Goal: Check status

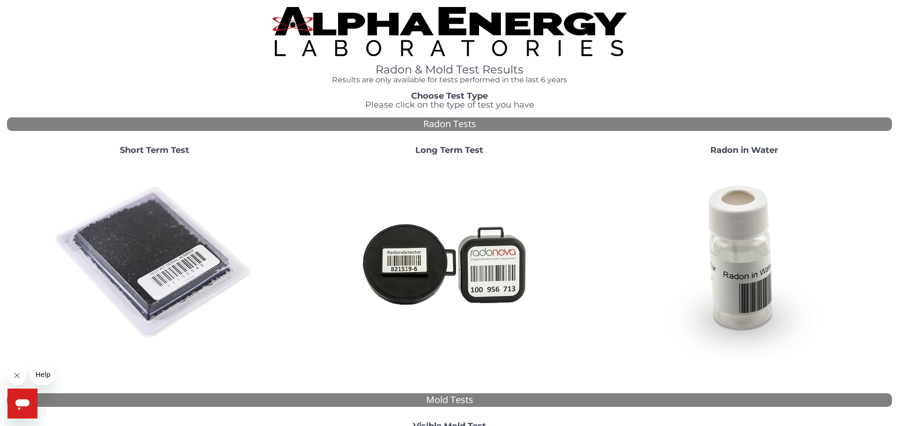
click at [152, 145] on strong "Short Term Test" at bounding box center [154, 150] width 69 height 10
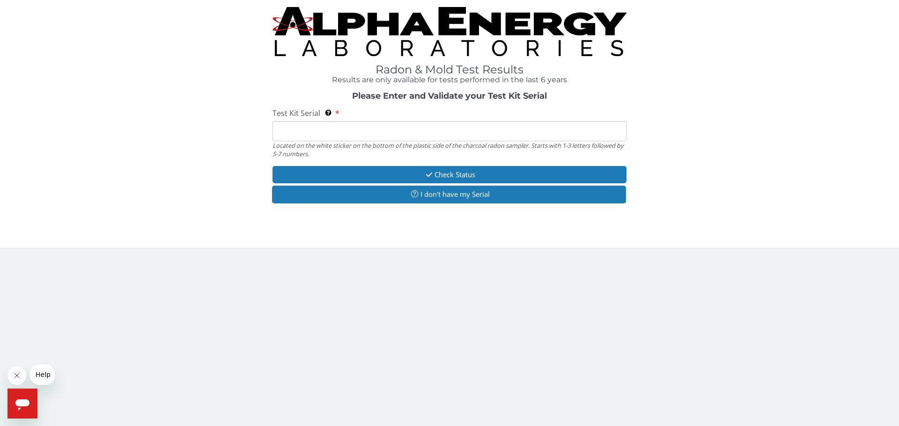
click at [336, 121] on input "Test Kit Serial Located on the white sticker on the bottom of the plastic side …" at bounding box center [449, 131] width 354 height 20
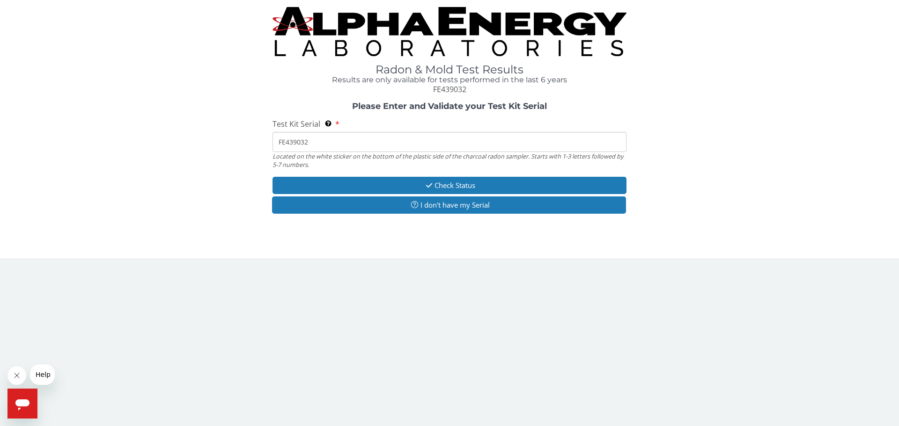
type input "FE439032"
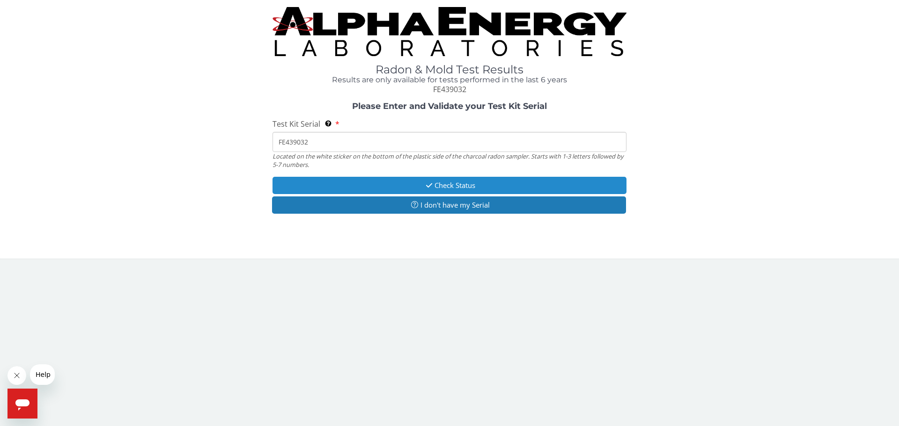
click at [411, 177] on button "Check Status" at bounding box center [449, 185] width 354 height 17
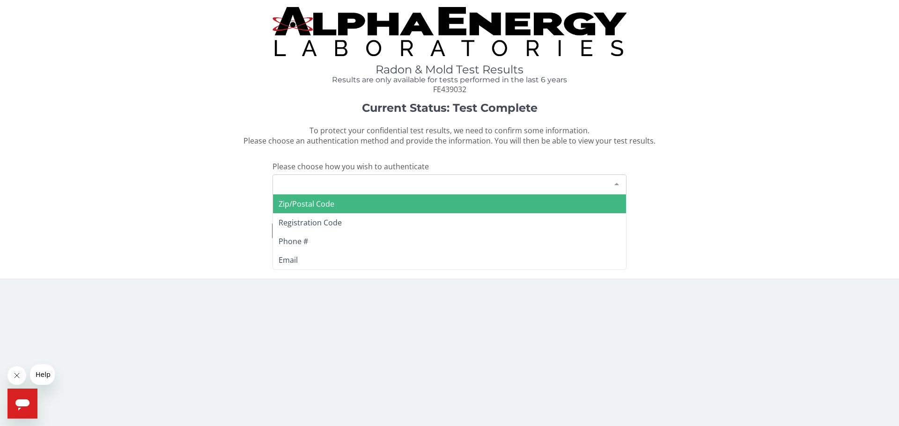
click at [411, 175] on div "Please make a selection" at bounding box center [449, 185] width 354 height 20
click at [374, 195] on span "Zip/Postal Code" at bounding box center [449, 204] width 353 height 19
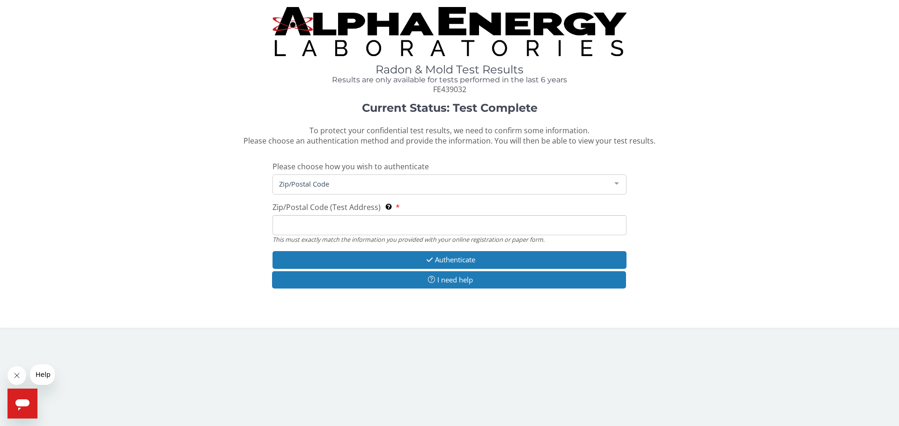
click at [382, 215] on input "Zip/Postal Code (Test Address) This must exactly match the information you prov…" at bounding box center [449, 225] width 354 height 20
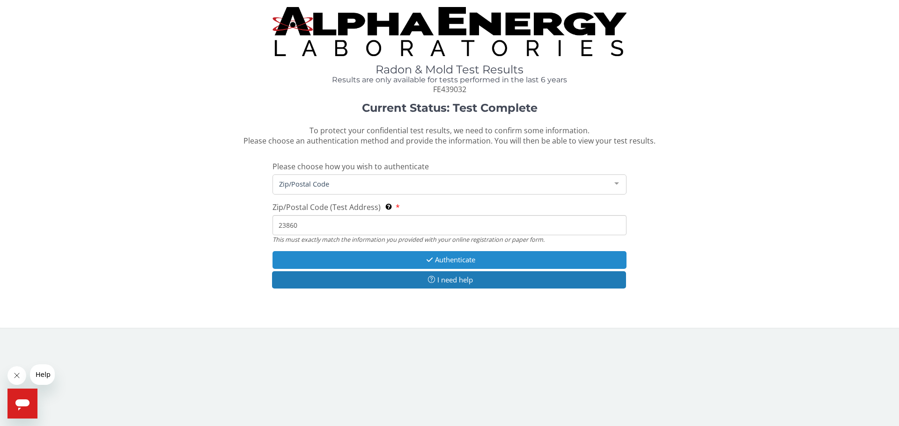
type input "23860"
click at [428, 256] on icon "button" at bounding box center [429, 259] width 11 height 7
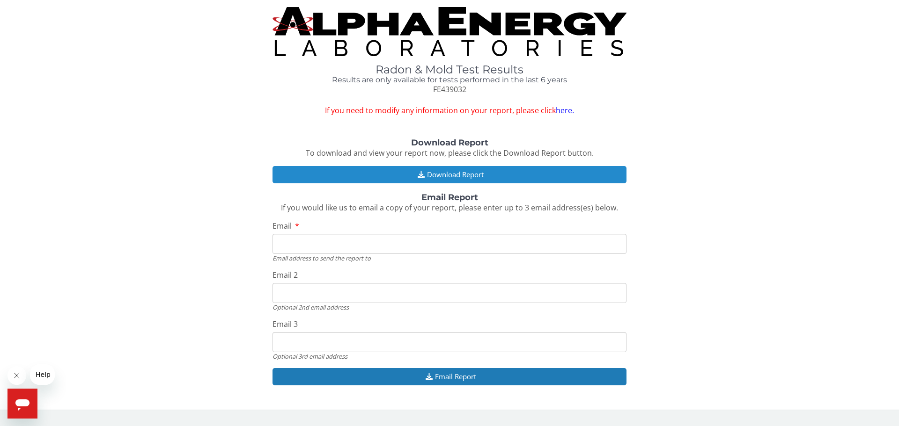
click at [470, 166] on button "Download Report" at bounding box center [449, 174] width 354 height 17
